Goal: Information Seeking & Learning: Learn about a topic

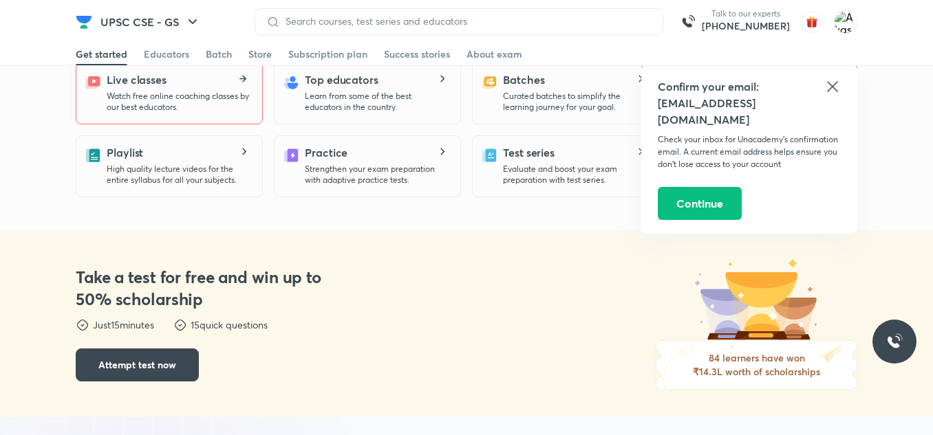
click at [213, 102] on p "Watch free online coaching classes by our best educators." at bounding box center [179, 102] width 144 height 22
click at [206, 106] on p "Watch free online coaching classes by our best educators." at bounding box center [179, 102] width 144 height 22
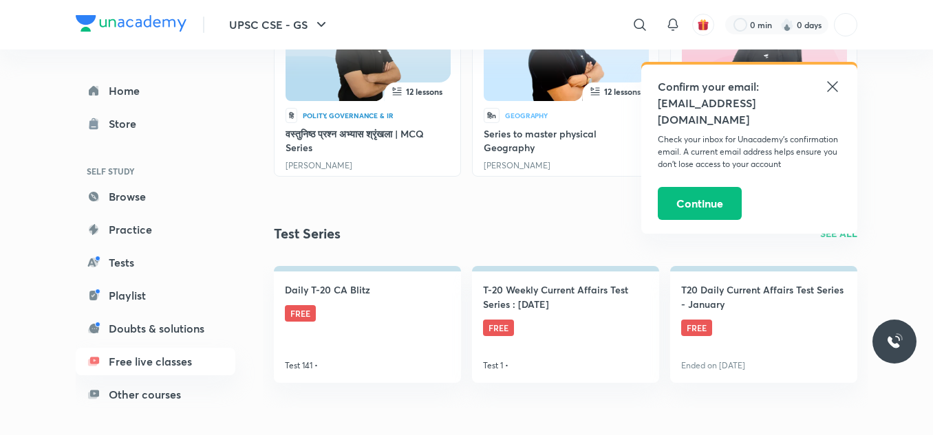
scroll to position [550, 0]
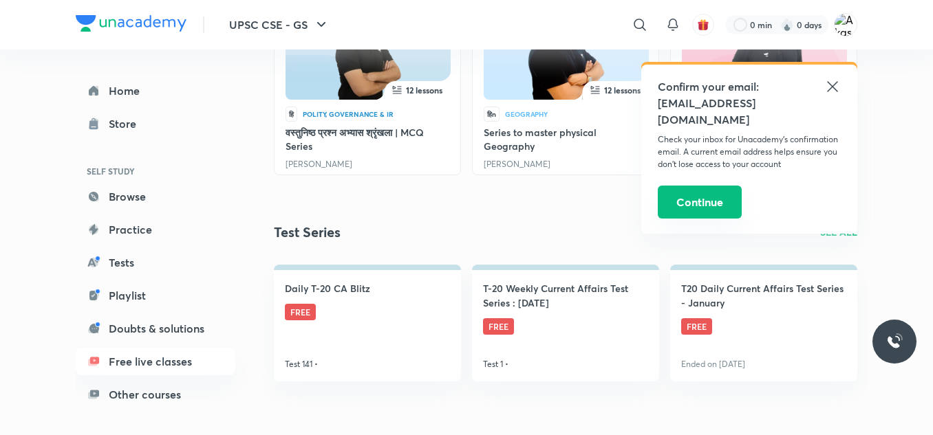
click at [708, 186] on button "Continue" at bounding box center [700, 202] width 84 height 33
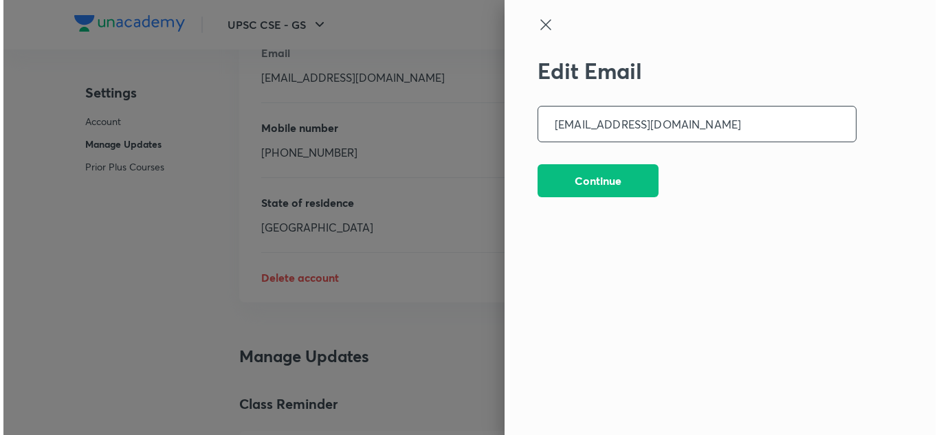
scroll to position [3444, 0]
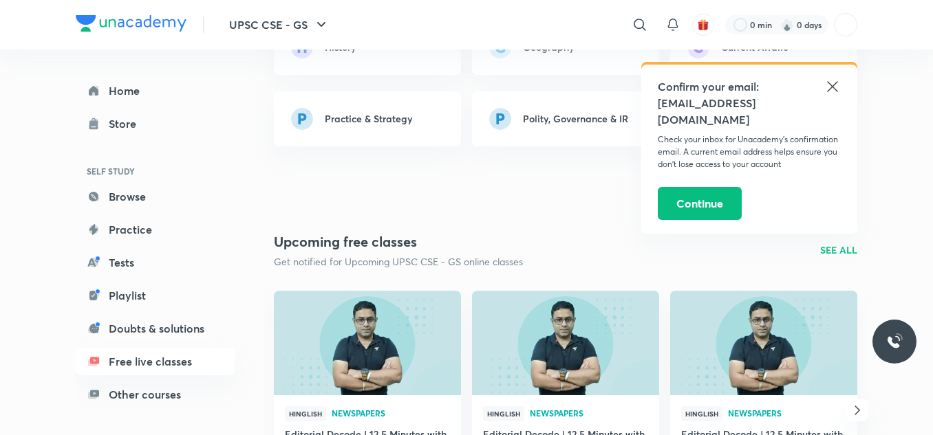
scroll to position [1307, 0]
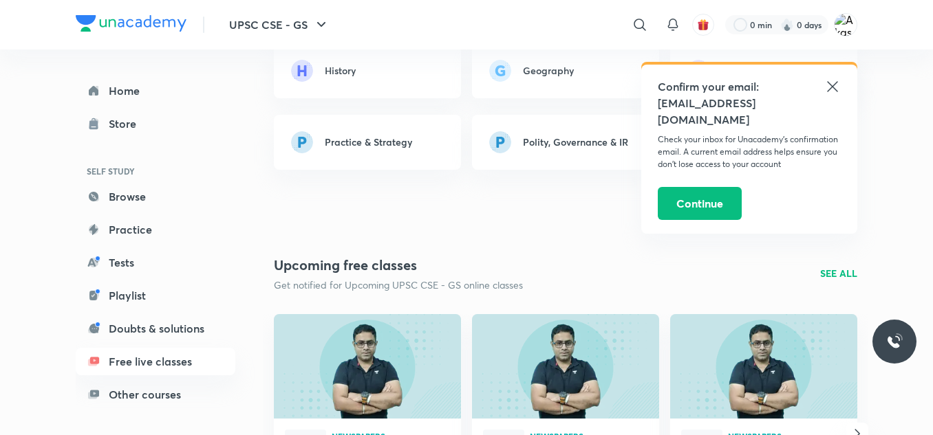
click at [346, 69] on h6 "History" at bounding box center [340, 70] width 31 height 14
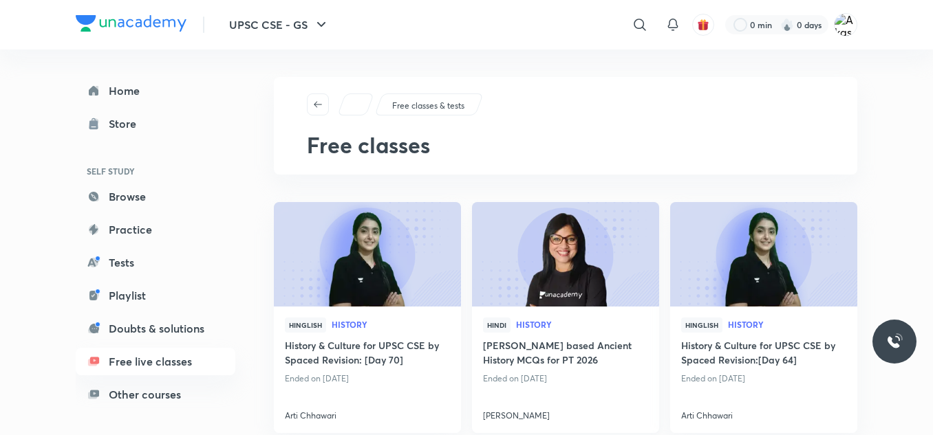
click at [547, 240] on img at bounding box center [565, 255] width 191 height 107
